Goal: Information Seeking & Learning: Understand process/instructions

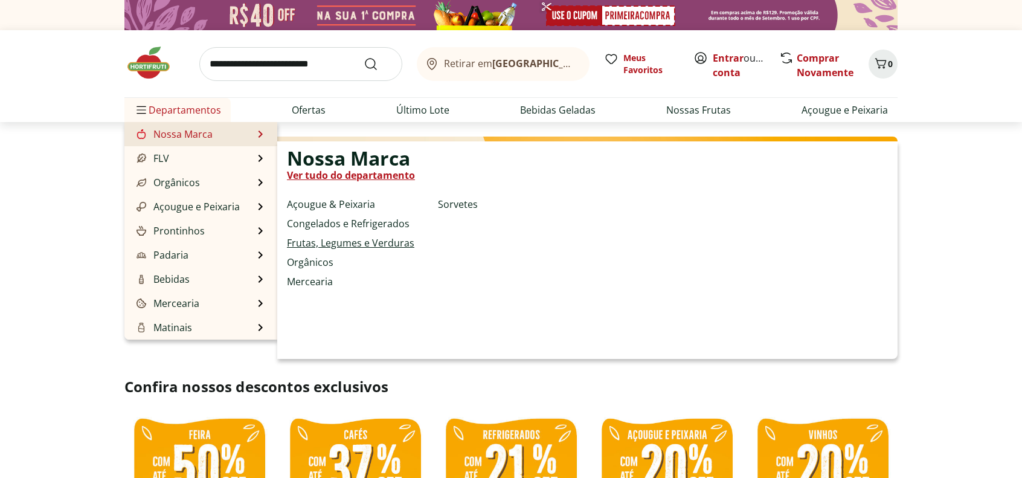
click at [314, 250] on link "Frutas, Legumes e Verduras" at bounding box center [350, 243] width 127 height 14
select select "**********"
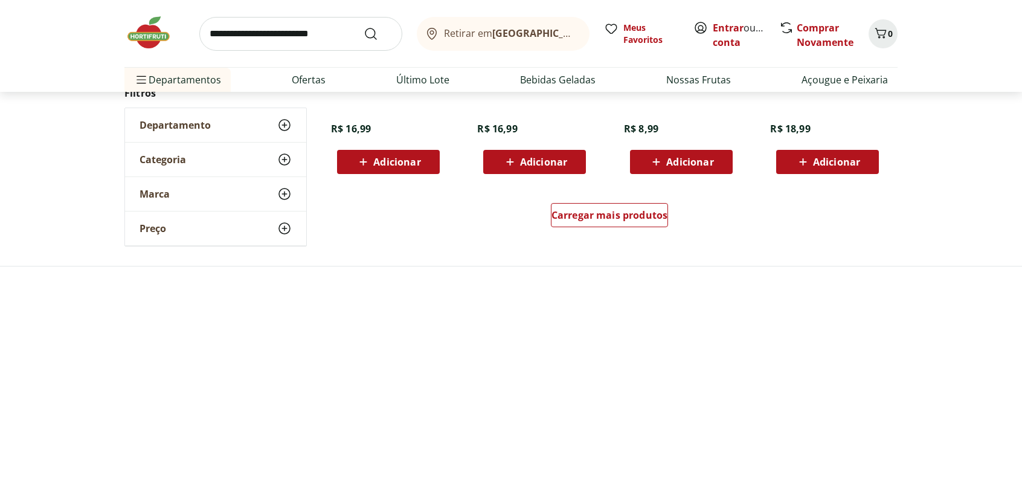
scroll to position [846, 0]
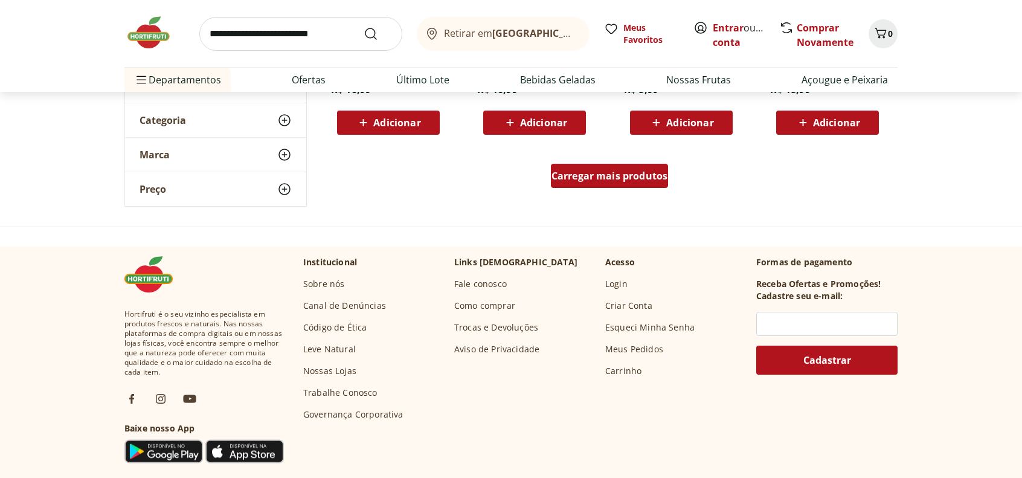
click at [570, 181] on span "Carregar mais produtos" at bounding box center [609, 176] width 117 height 10
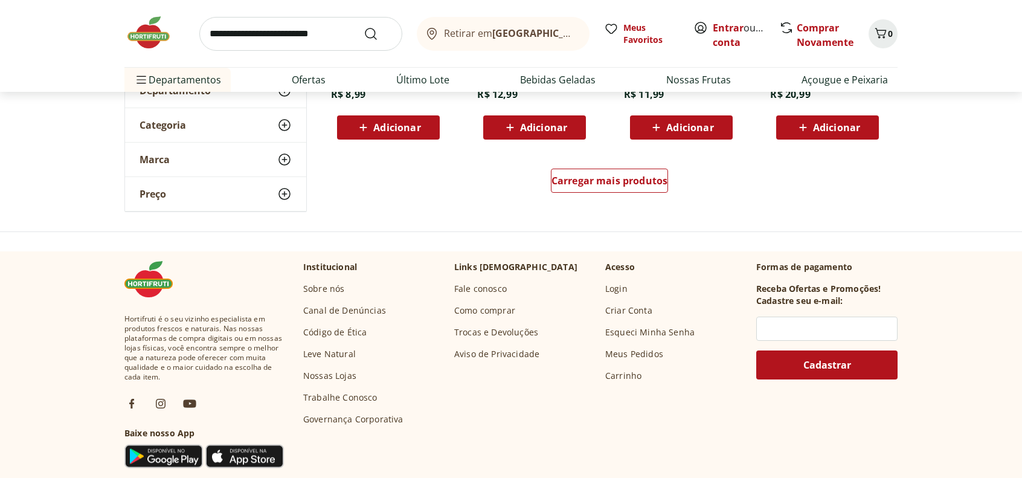
scroll to position [1631, 0]
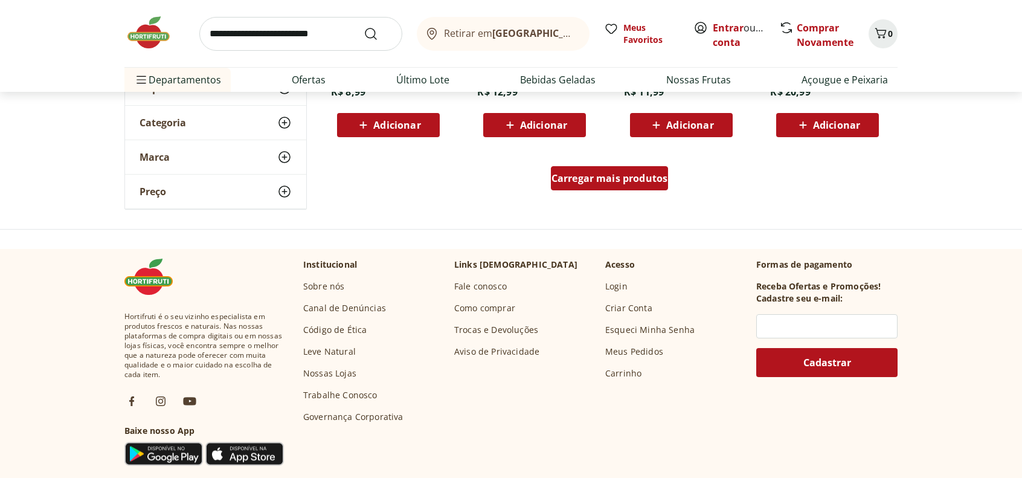
click at [596, 183] on span "Carregar mais produtos" at bounding box center [609, 178] width 117 height 10
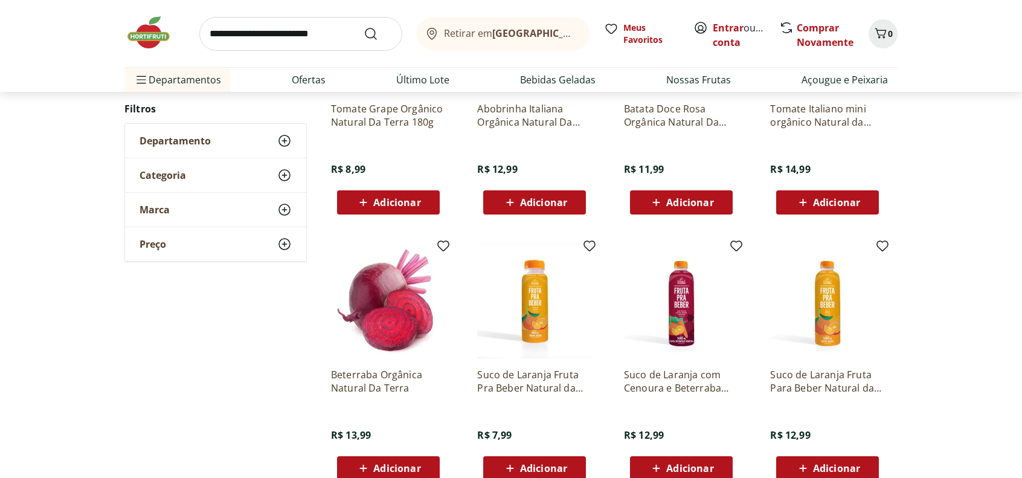
scroll to position [1812, 0]
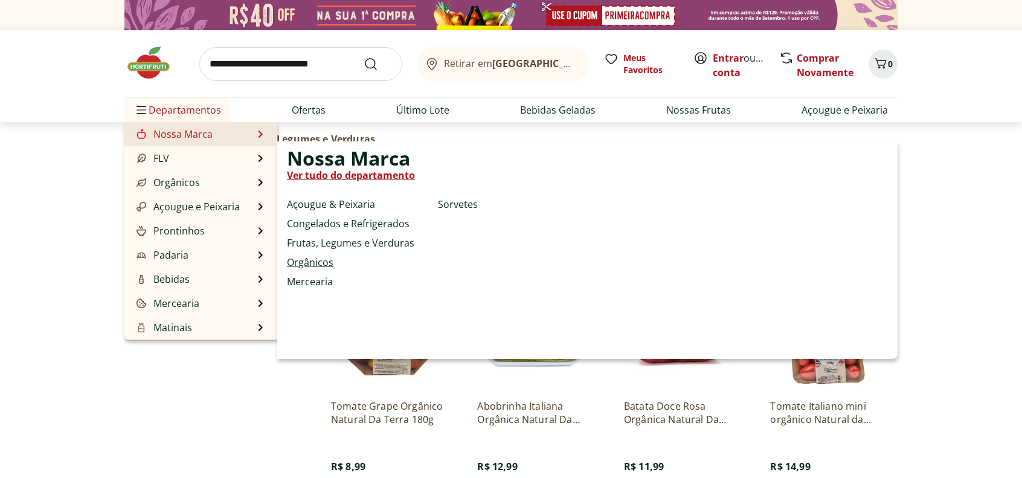
click at [320, 269] on link "Orgânicos" at bounding box center [310, 262] width 47 height 14
select select "**********"
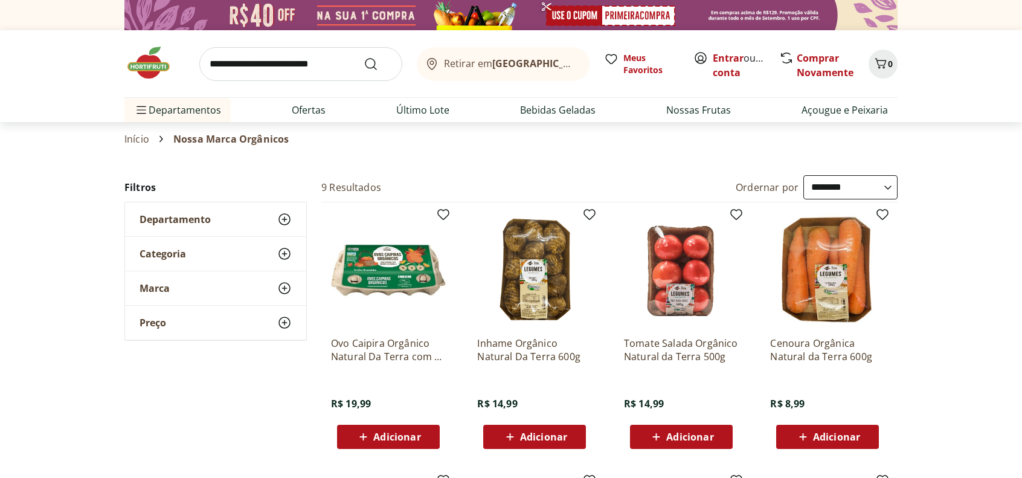
click at [188, 225] on span "Departamento" at bounding box center [175, 219] width 71 height 12
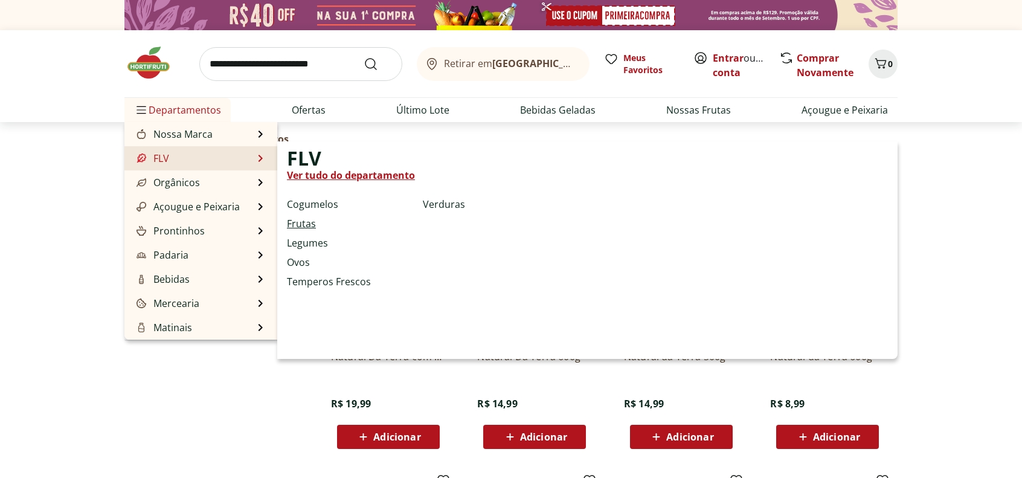
click at [300, 231] on link "Frutas" at bounding box center [301, 223] width 29 height 14
select select "**********"
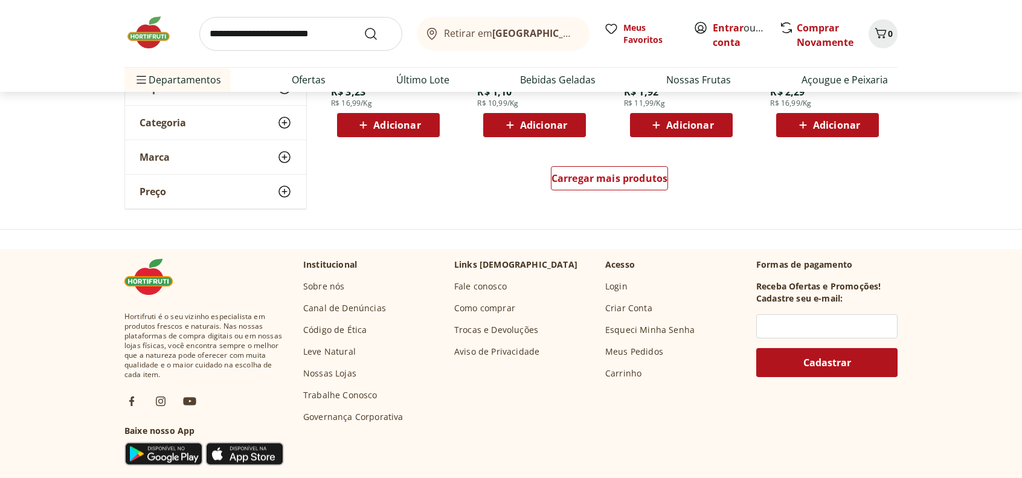
scroll to position [846, 0]
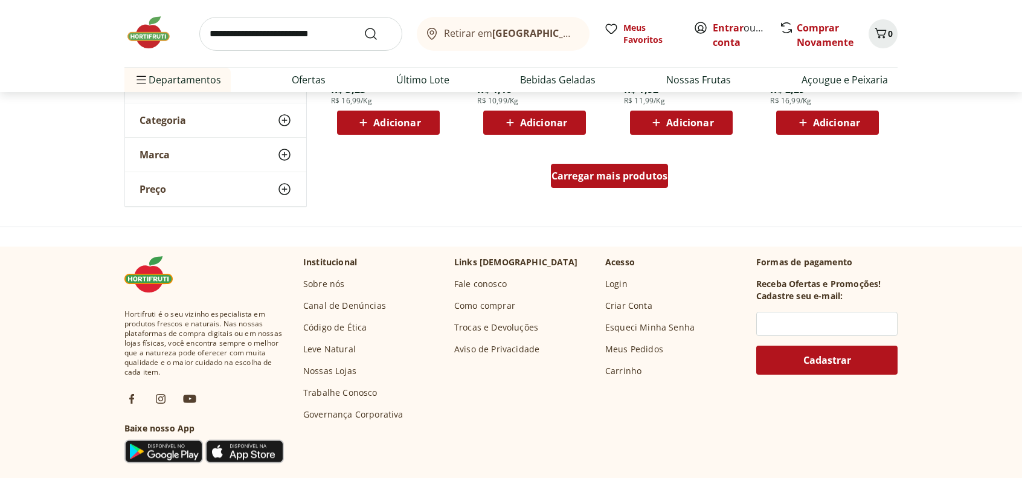
click at [581, 181] on span "Carregar mais produtos" at bounding box center [609, 176] width 117 height 10
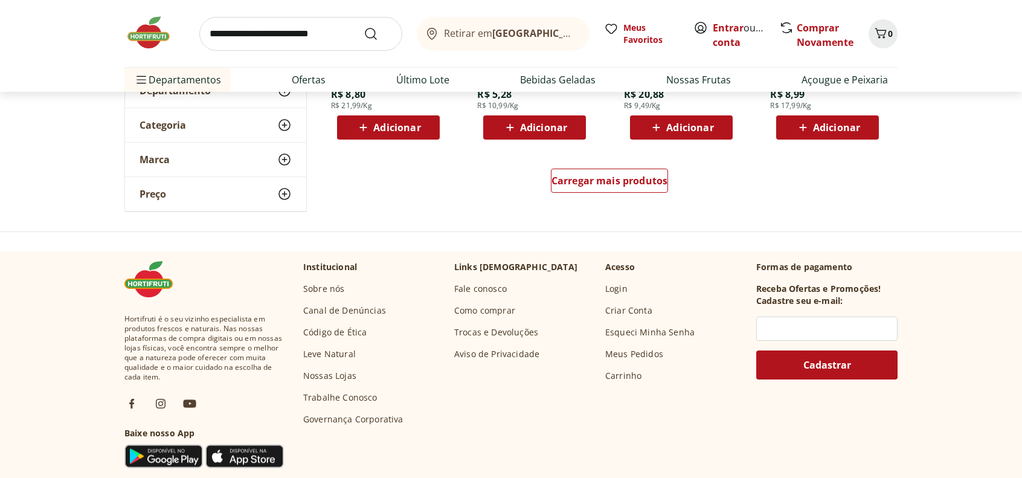
scroll to position [1631, 0]
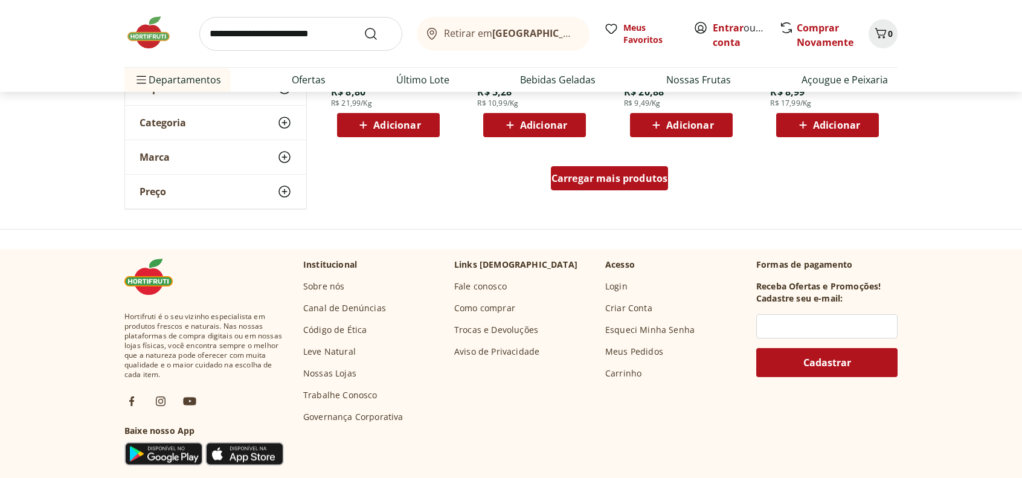
click at [571, 183] on span "Carregar mais produtos" at bounding box center [609, 178] width 117 height 10
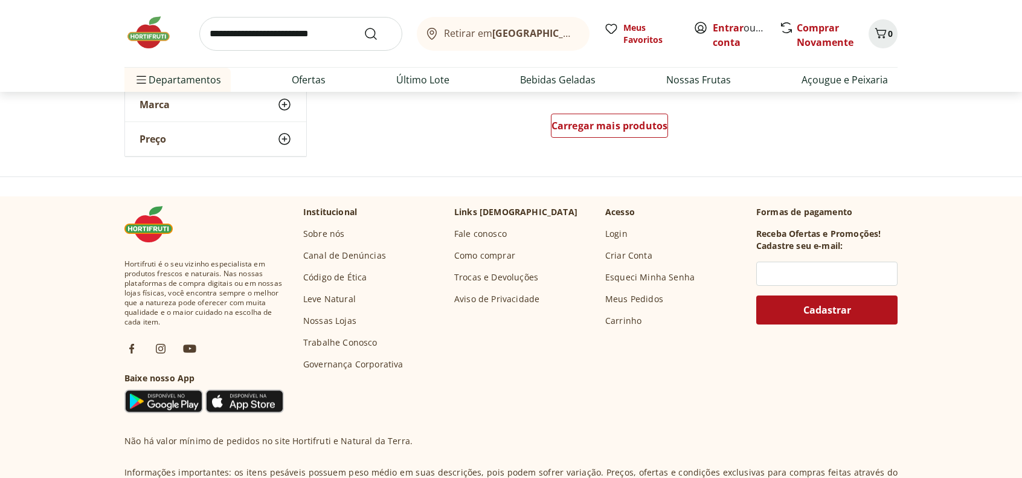
scroll to position [2477, 0]
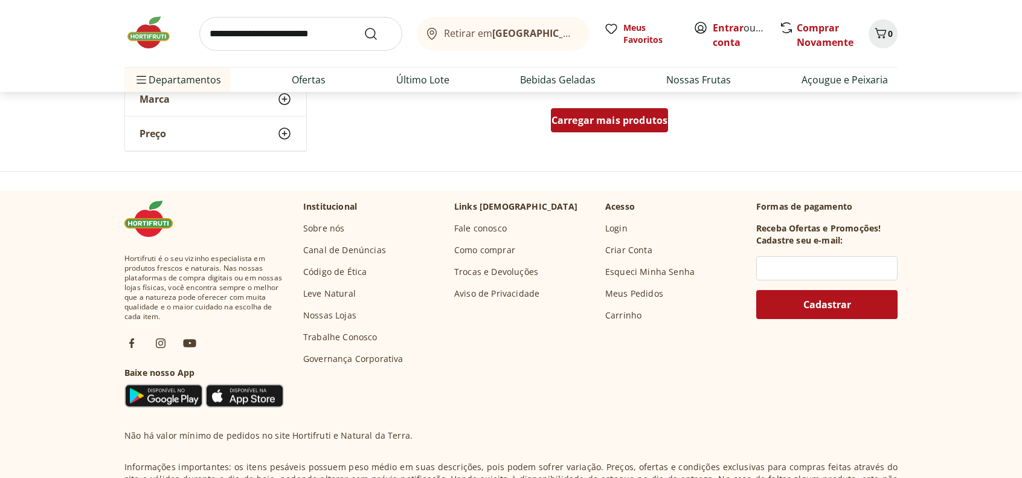
click at [574, 125] on span "Carregar mais produtos" at bounding box center [609, 120] width 117 height 10
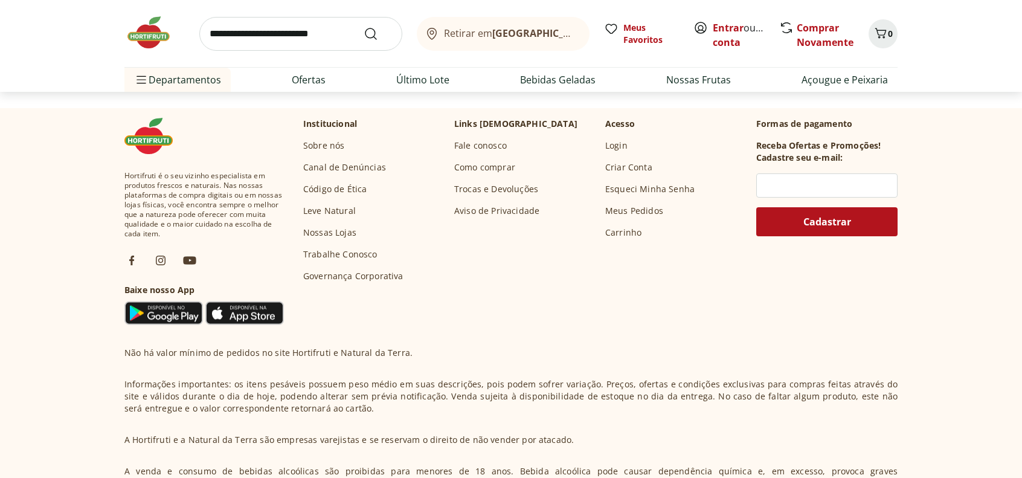
scroll to position [3383, 0]
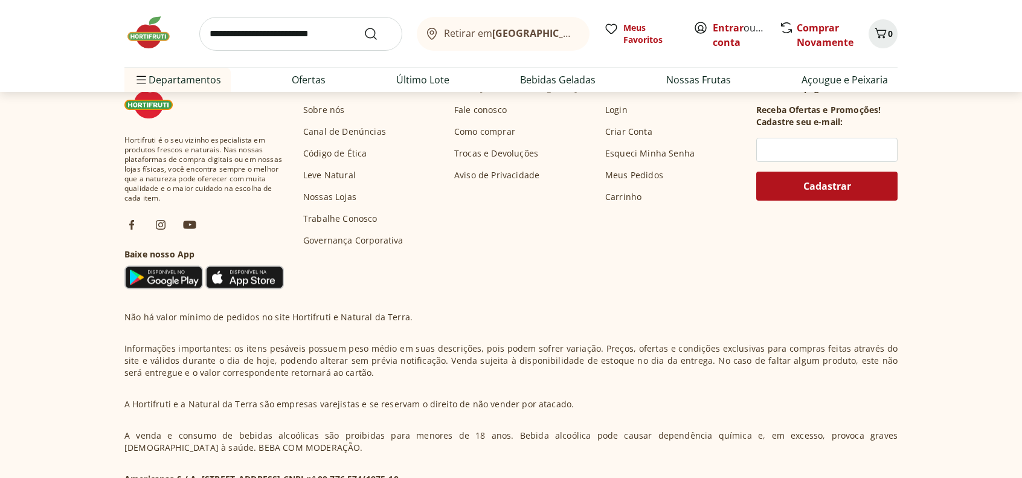
click at [596, 7] on span "Carregar mais produtos" at bounding box center [609, 2] width 117 height 10
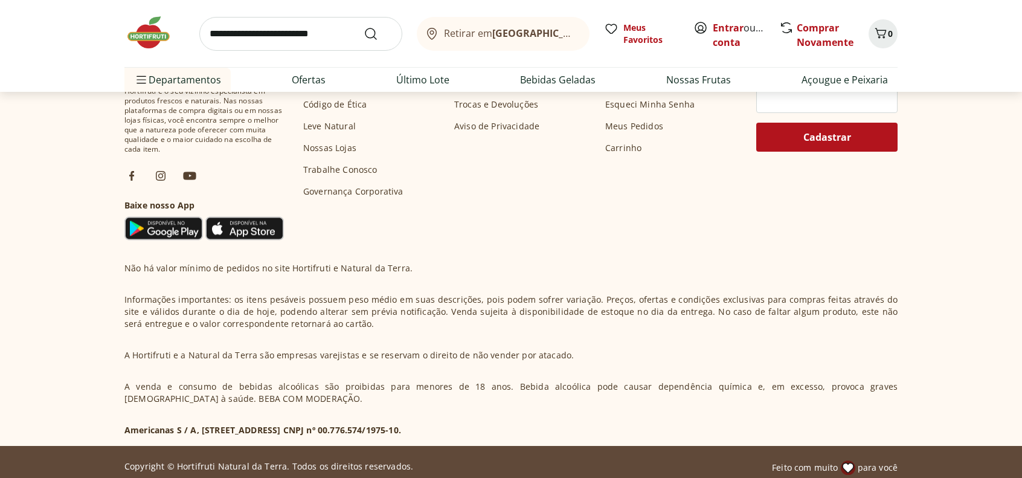
scroll to position [4228, 0]
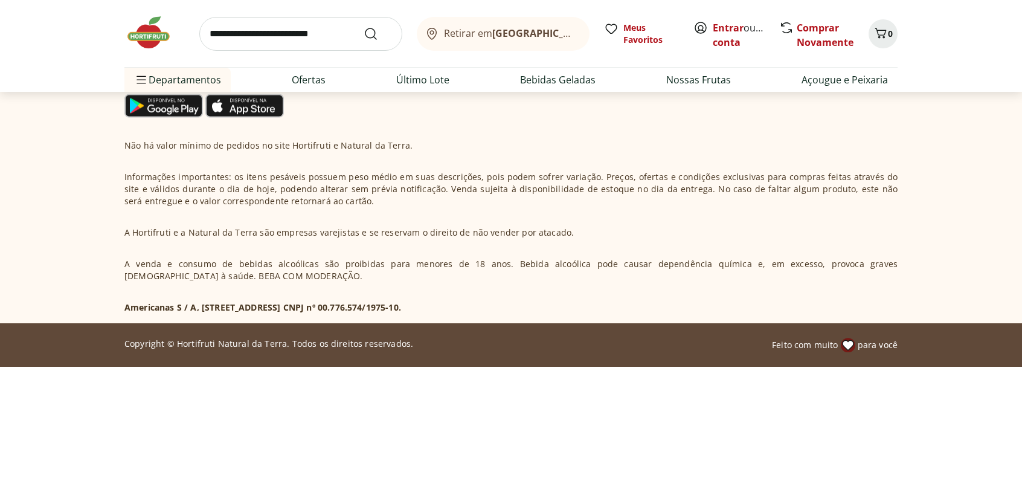
scroll to position [5134, 0]
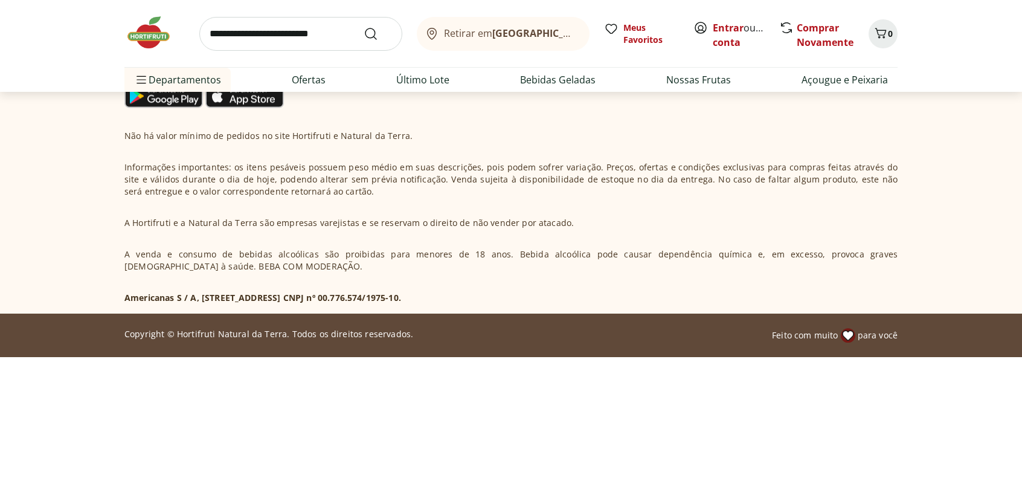
scroll to position [5980, 0]
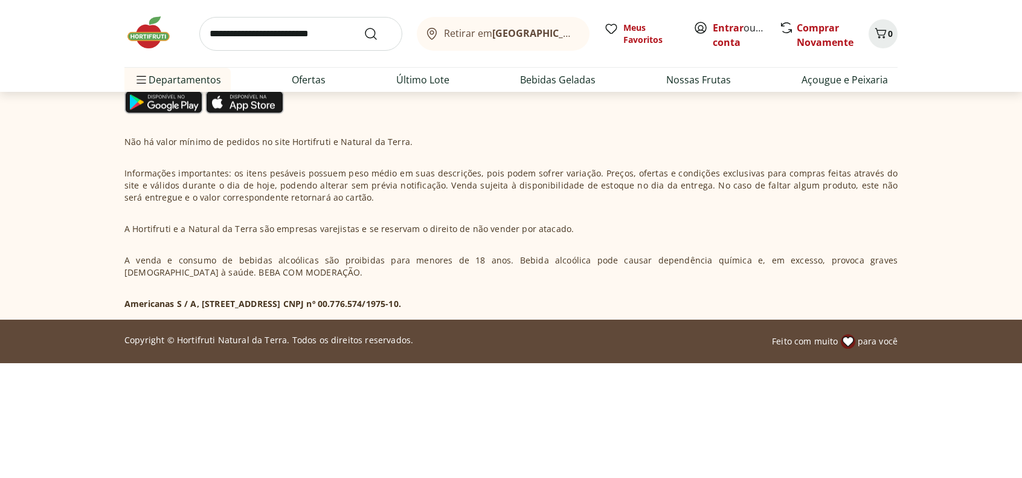
scroll to position [6645, 0]
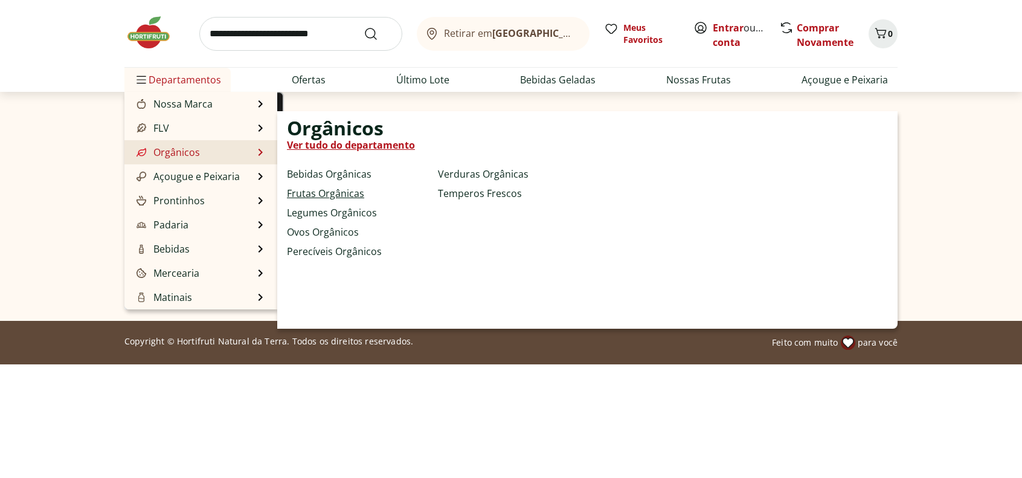
click at [315, 201] on link "Frutas Orgânicas" at bounding box center [325, 193] width 77 height 14
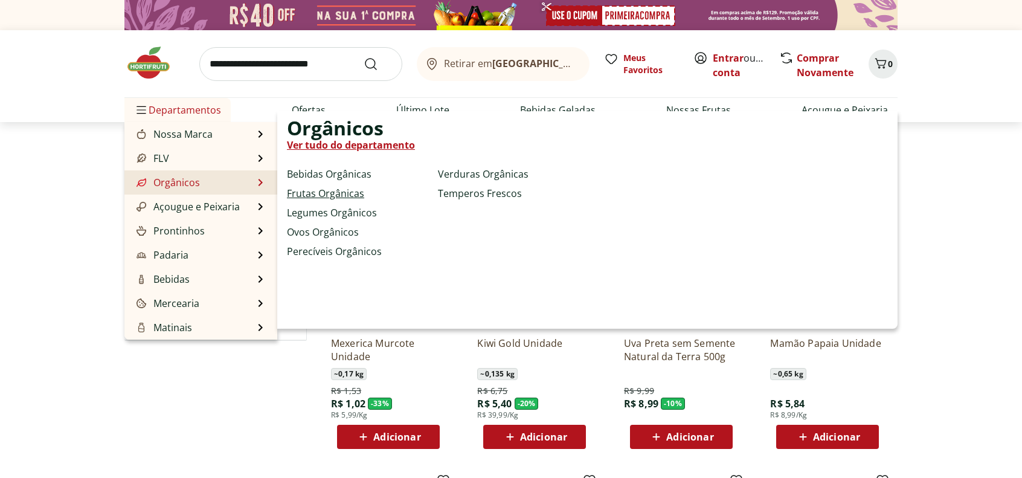
select select "**********"
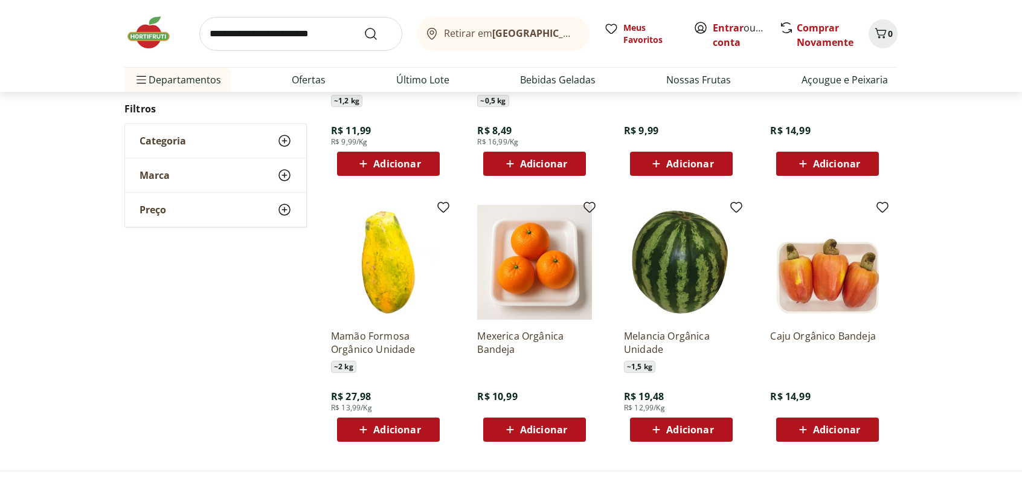
scroll to position [483, 0]
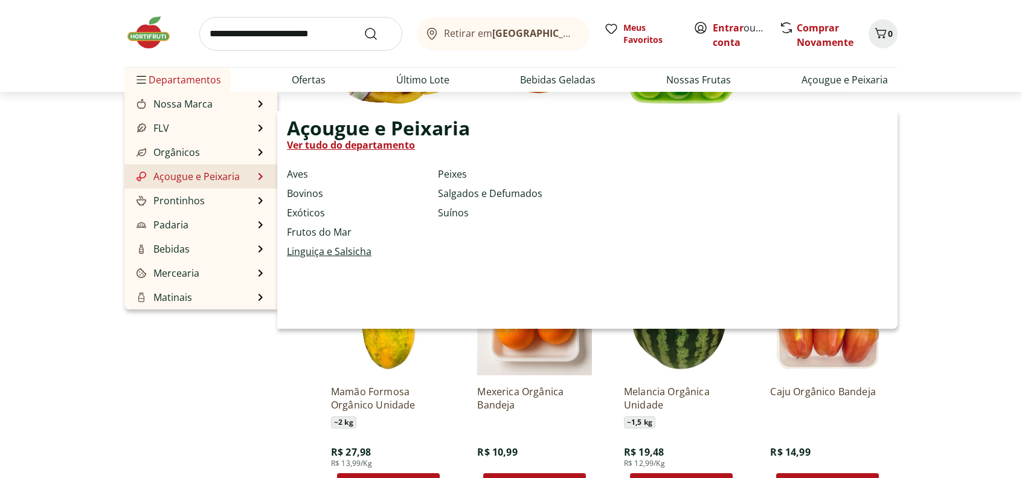
click at [301, 259] on link "Linguiça e Salsicha" at bounding box center [329, 251] width 85 height 14
select select "**********"
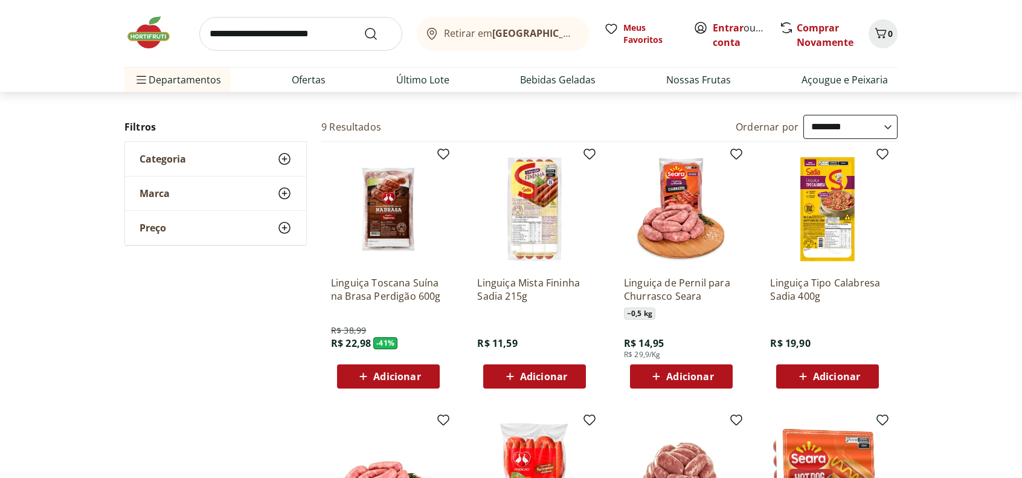
click at [274, 47] on input "search" at bounding box center [300, 34] width 203 height 34
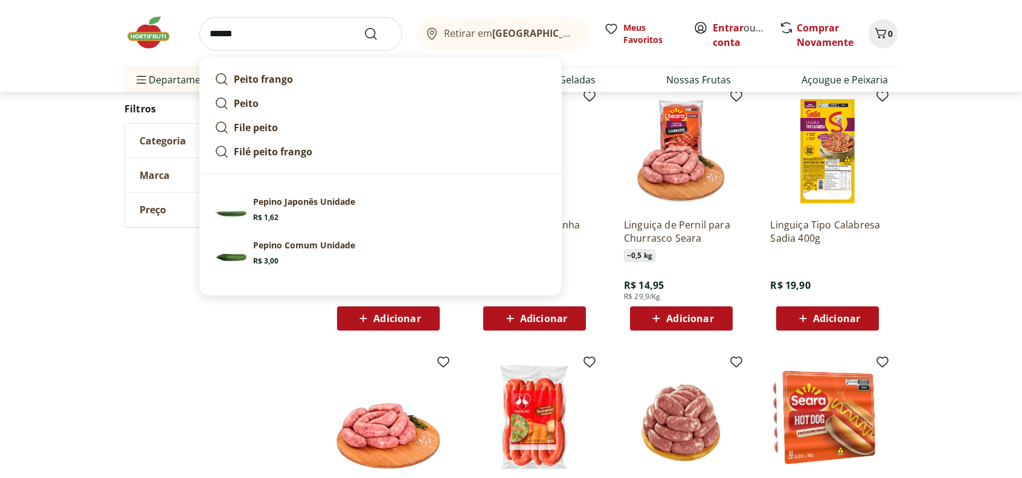
scroll to position [121, 0]
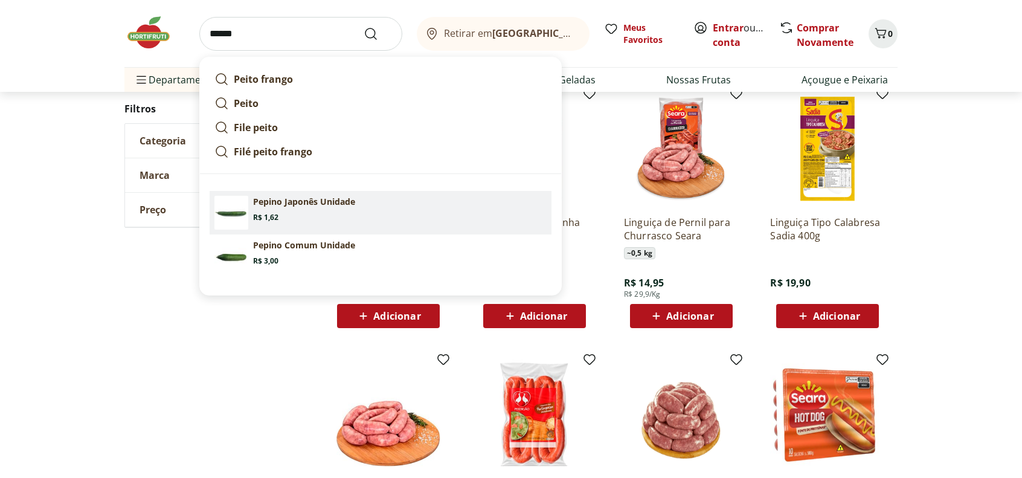
type input "******"
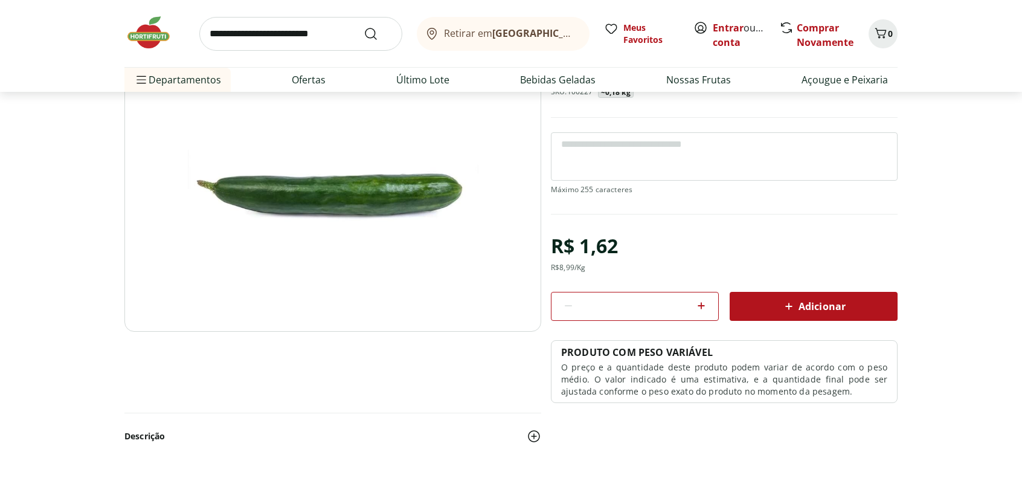
scroll to position [121, 0]
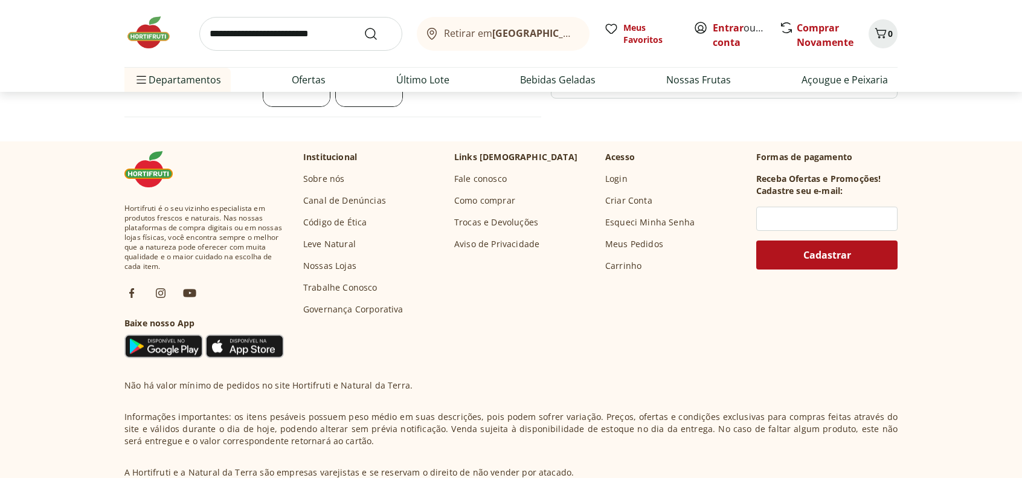
scroll to position [423, 0]
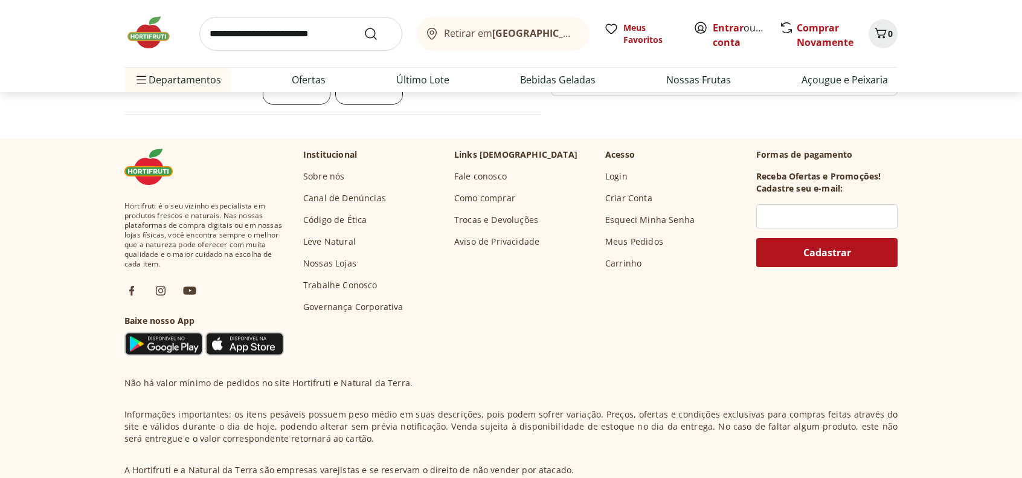
click at [475, 204] on link "Como comprar" at bounding box center [484, 198] width 61 height 12
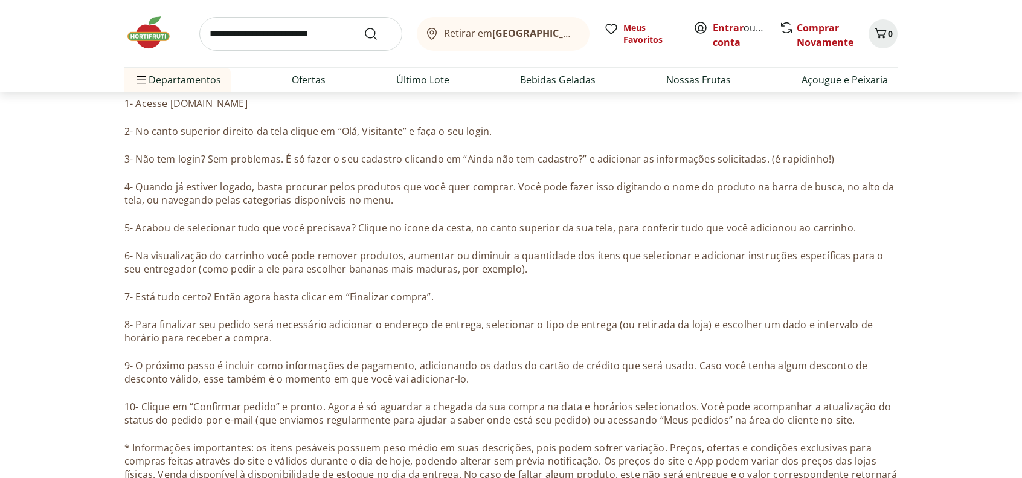
scroll to position [181, 0]
